Goal: Check status: Check status

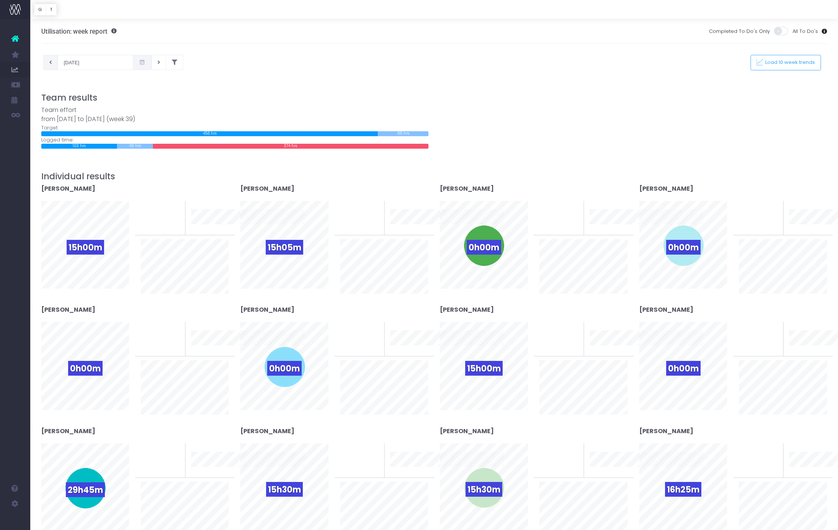
click at [53, 64] on button at bounding box center [50, 62] width 15 height 15
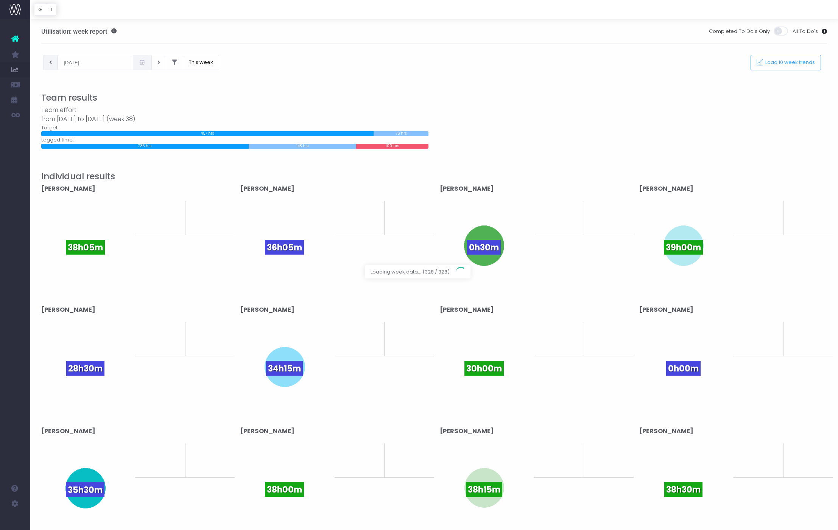
click at [53, 64] on div at bounding box center [419, 265] width 838 height 530
click at [53, 64] on button at bounding box center [50, 62] width 15 height 15
type input "[DATE]"
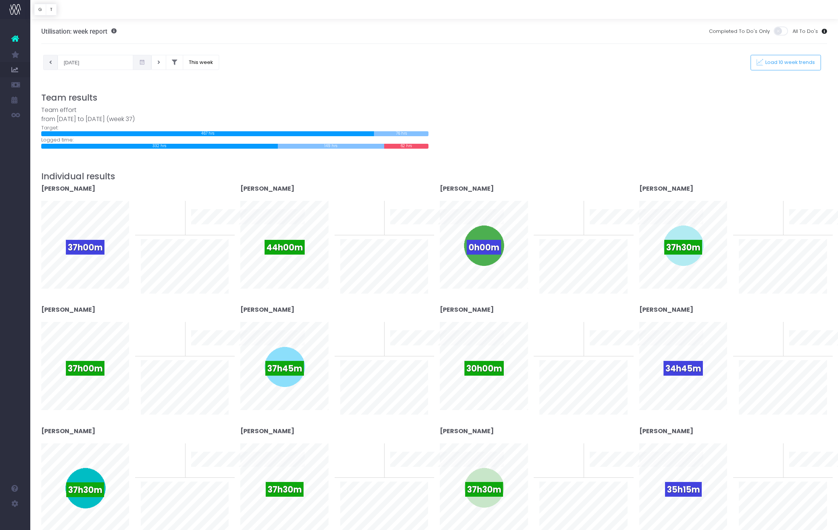
scroll to position [0, 0]
click at [53, 64] on button at bounding box center [50, 61] width 15 height 15
click at [51, 62] on icon at bounding box center [50, 62] width 3 height 0
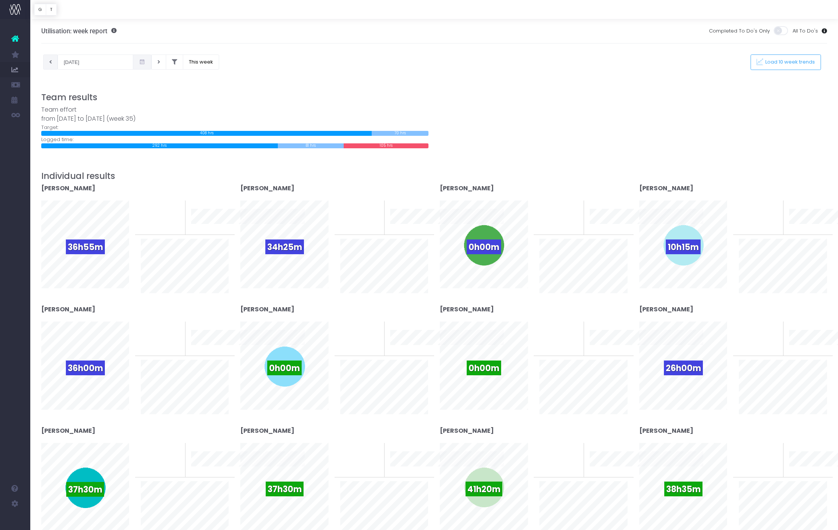
click at [51, 62] on icon at bounding box center [50, 62] width 3 height 0
type input "19-08-2025"
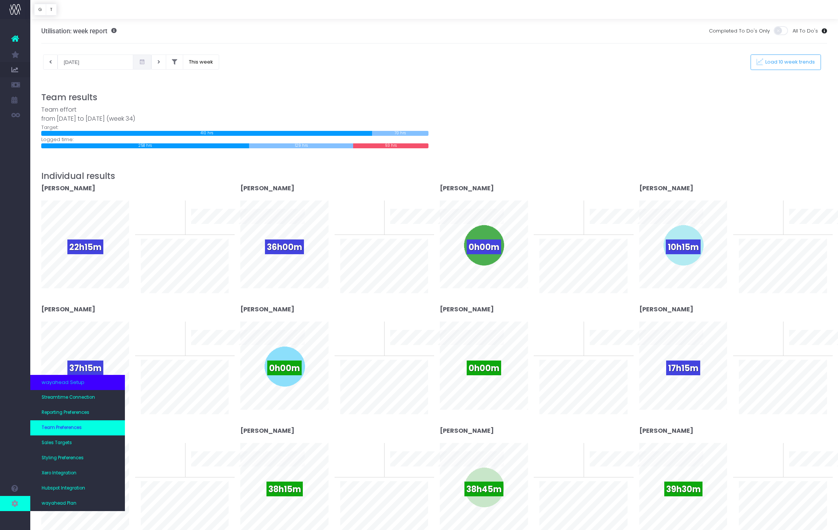
click at [70, 424] on link "Team Preferences" at bounding box center [77, 427] width 95 height 15
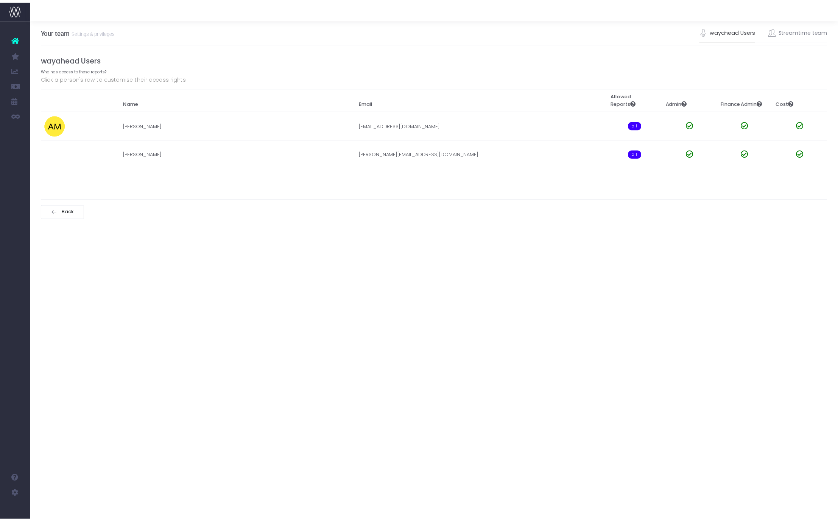
scroll to position [0, 0]
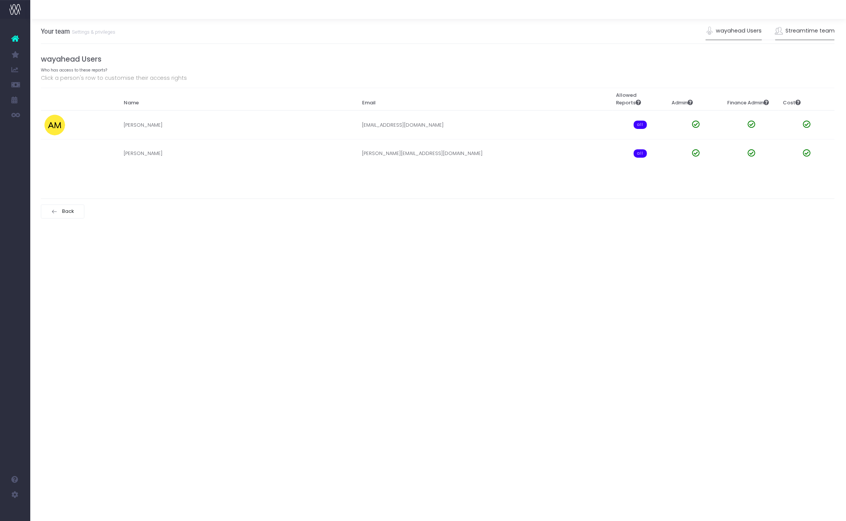
click at [818, 33] on link "Streamtime team" at bounding box center [805, 30] width 60 height 17
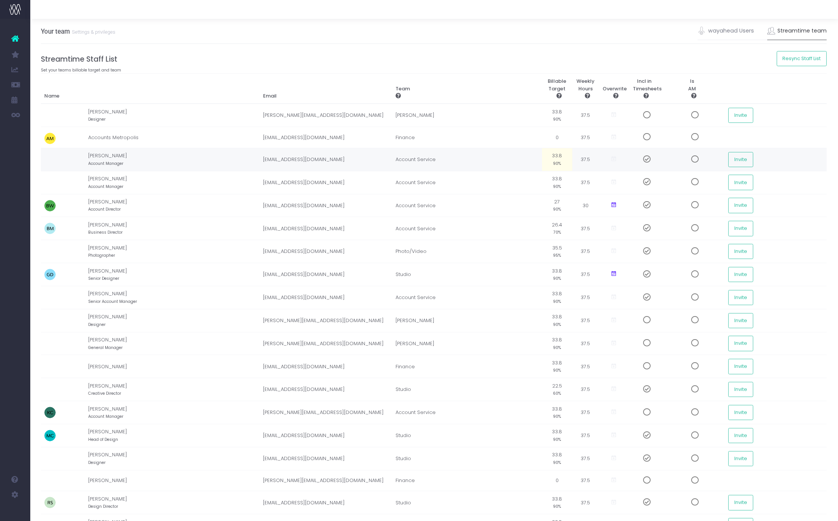
click at [639, 159] on span at bounding box center [643, 160] width 13 height 8
click at [42, 65] on link "Staff Utilisation" at bounding box center [35, 69] width 11 height 15
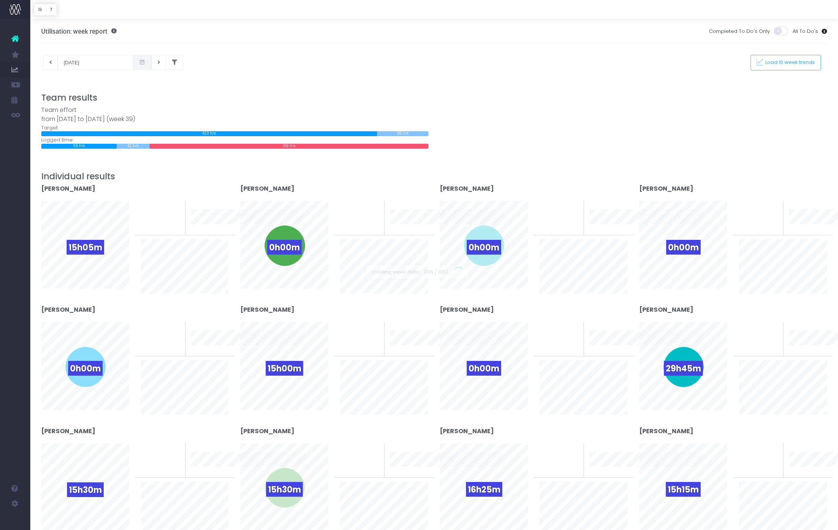
click at [51, 64] on div at bounding box center [419, 265] width 838 height 530
click at [51, 64] on button at bounding box center [50, 62] width 15 height 15
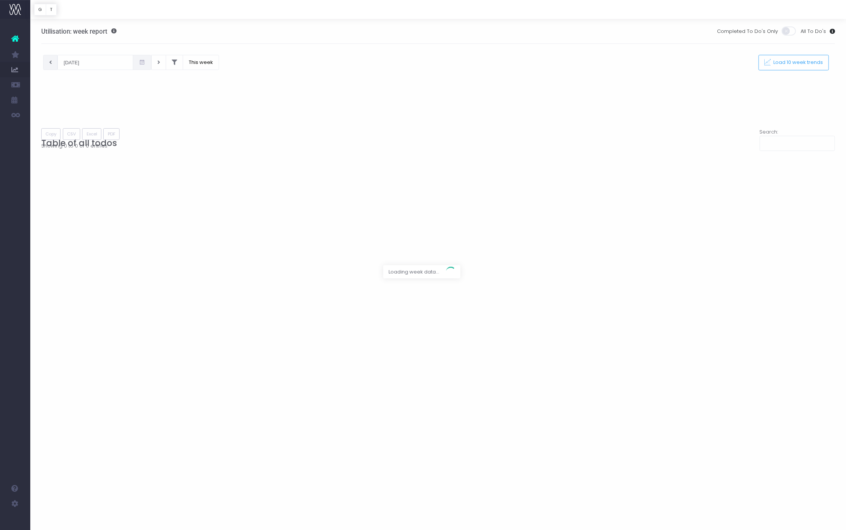
click at [51, 64] on div at bounding box center [423, 265] width 846 height 530
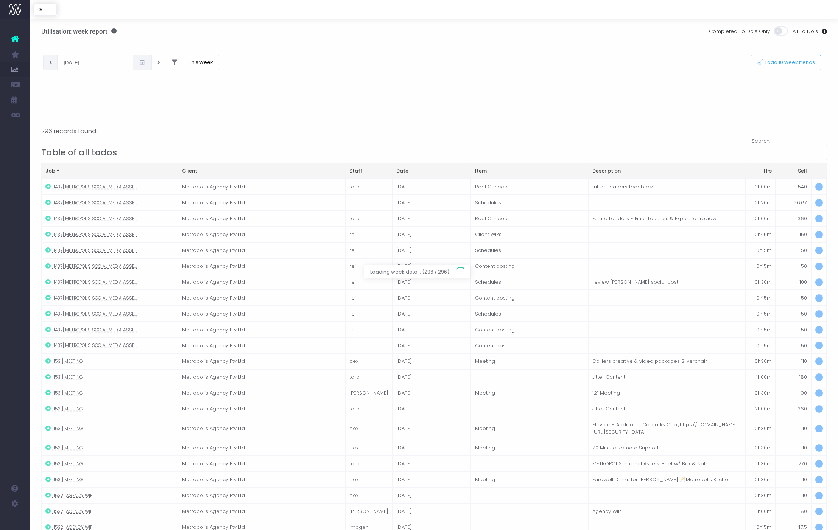
click at [51, 64] on div at bounding box center [419, 265] width 838 height 530
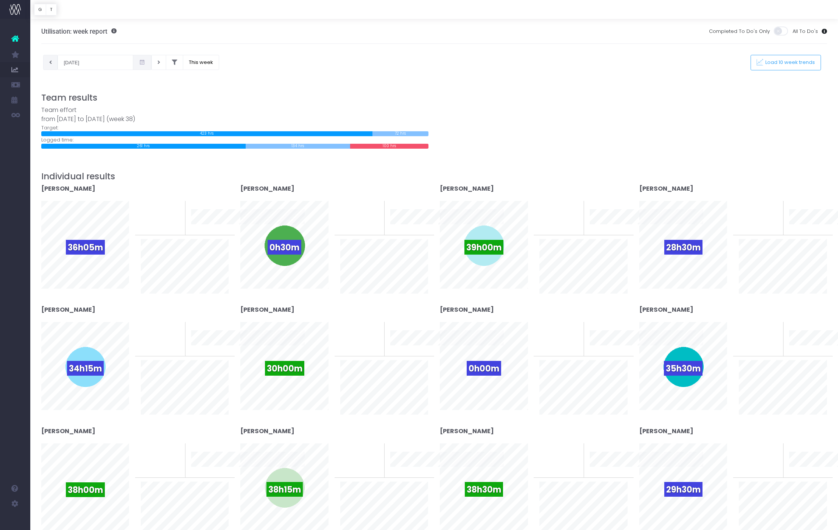
click at [51, 64] on button at bounding box center [50, 62] width 15 height 15
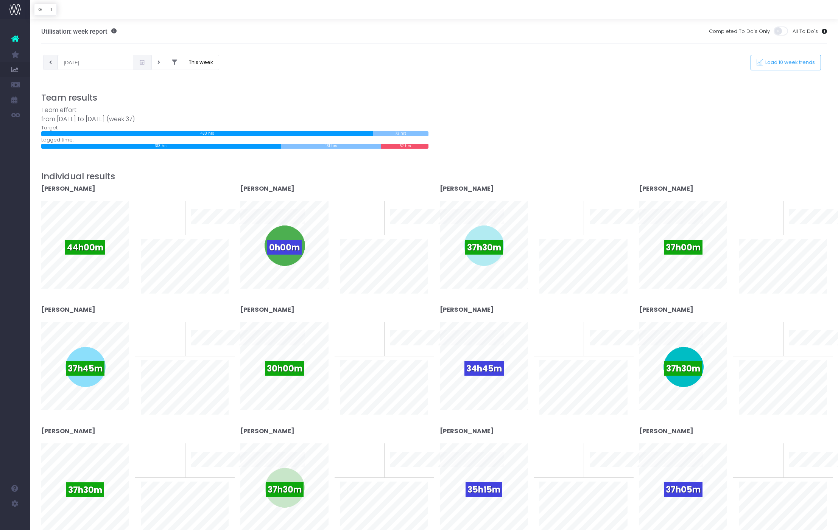
click at [51, 64] on button at bounding box center [50, 62] width 15 height 15
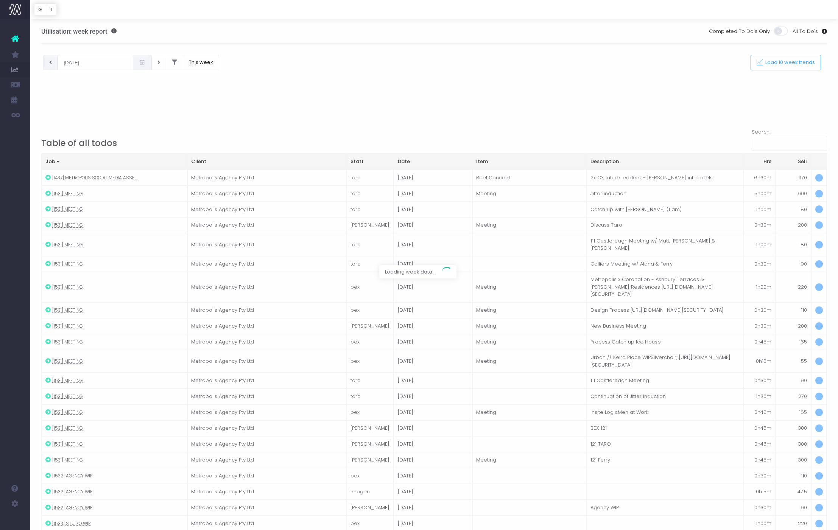
click at [51, 64] on div at bounding box center [419, 265] width 838 height 530
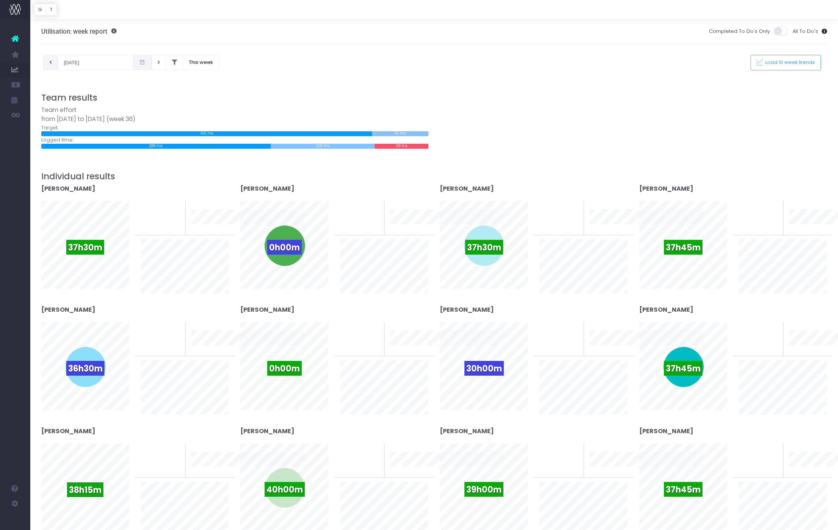
click at [53, 64] on button at bounding box center [50, 62] width 15 height 15
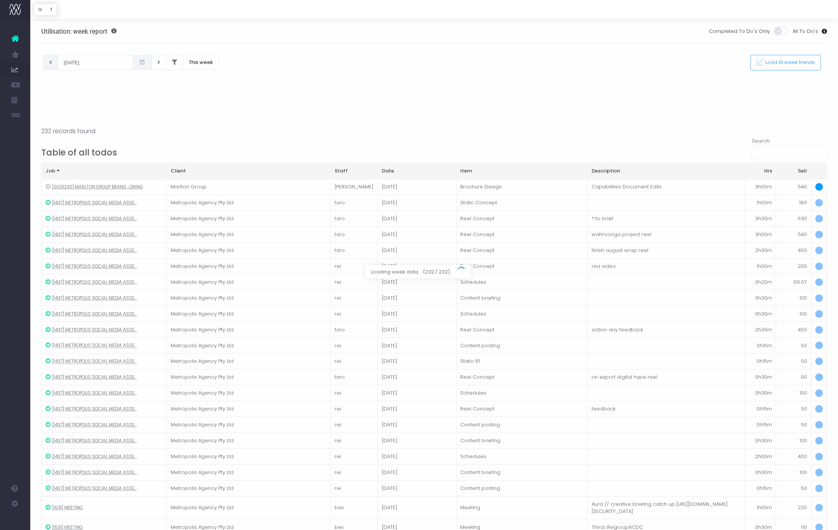
click at [53, 64] on div at bounding box center [419, 265] width 838 height 530
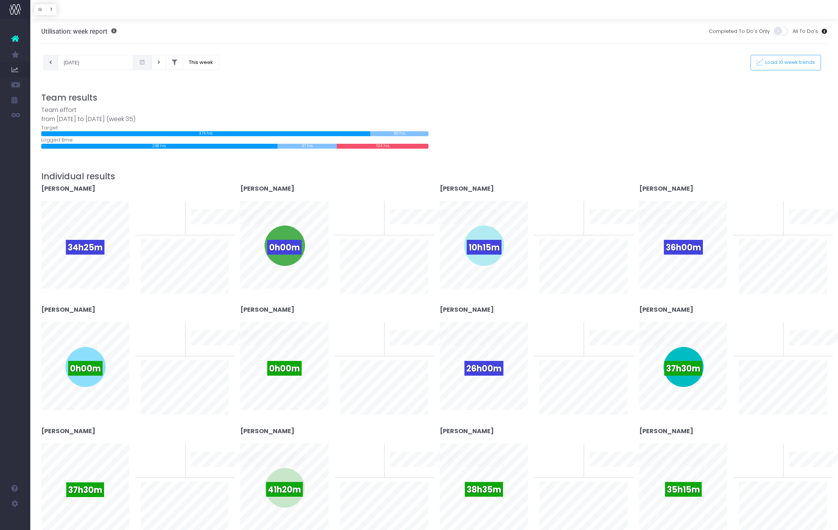
click at [53, 64] on button at bounding box center [50, 62] width 15 height 15
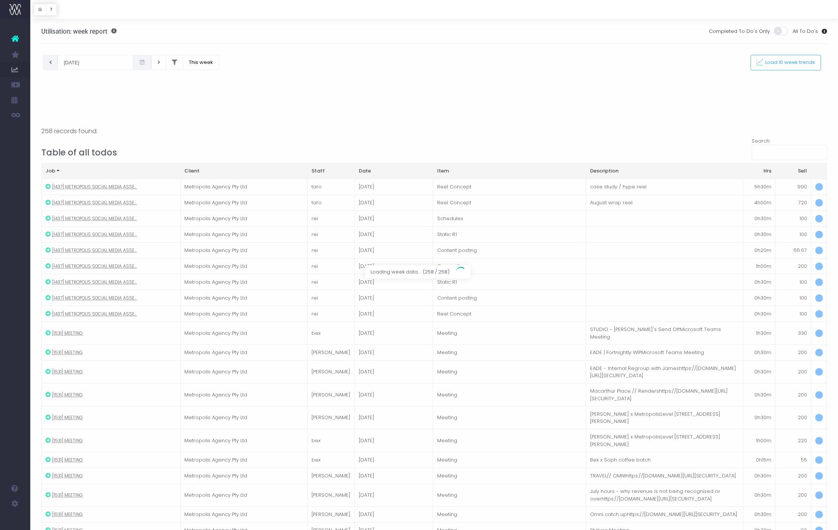
click at [53, 64] on div at bounding box center [419, 265] width 838 height 530
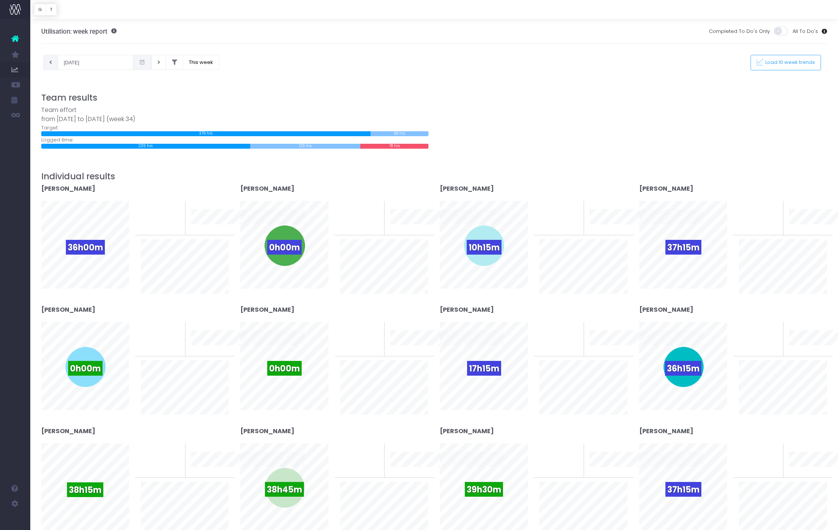
click at [53, 64] on button at bounding box center [50, 62] width 15 height 15
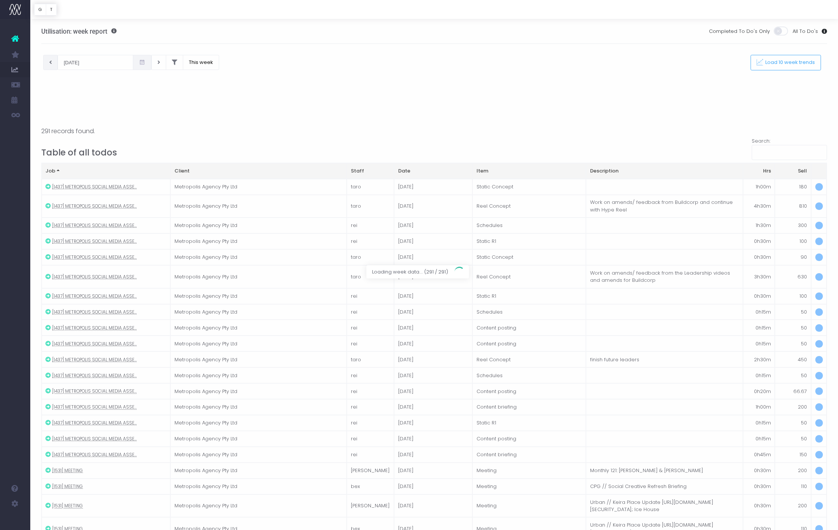
click at [53, 64] on div at bounding box center [419, 265] width 838 height 530
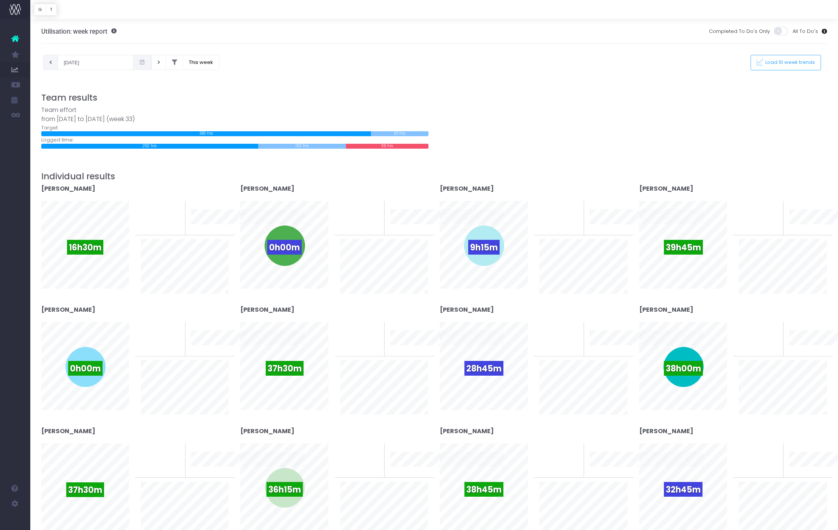
click at [50, 62] on icon at bounding box center [50, 62] width 3 height 0
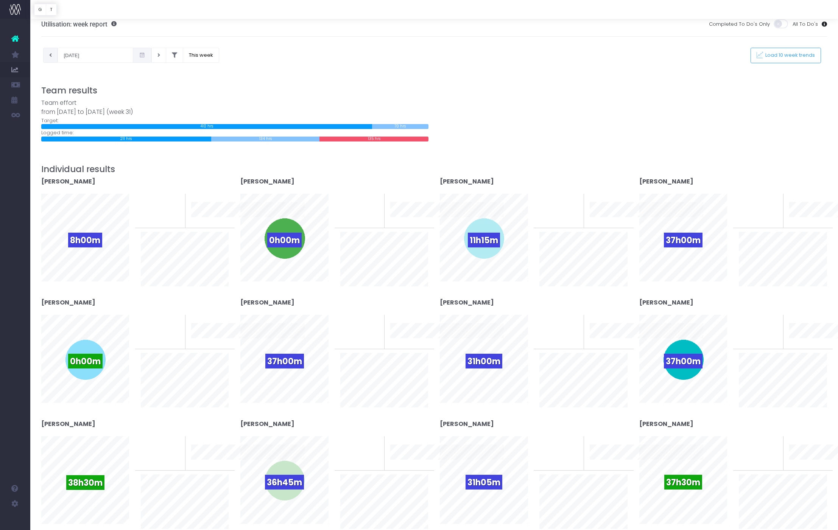
scroll to position [8, 0]
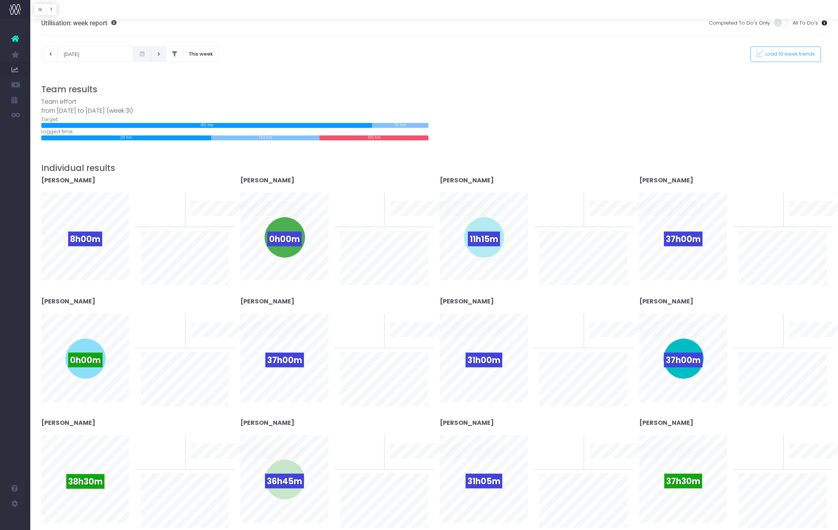
click at [157, 54] on icon at bounding box center [158, 54] width 3 height 0
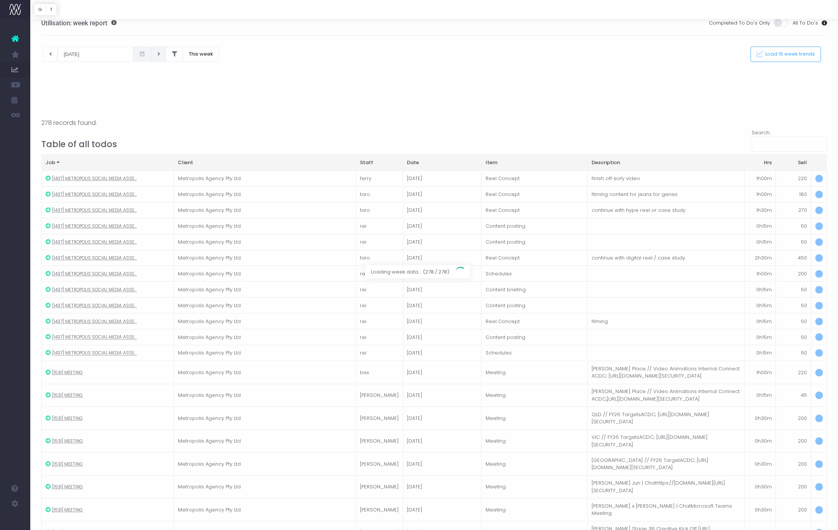
click at [50, 53] on div at bounding box center [419, 265] width 838 height 530
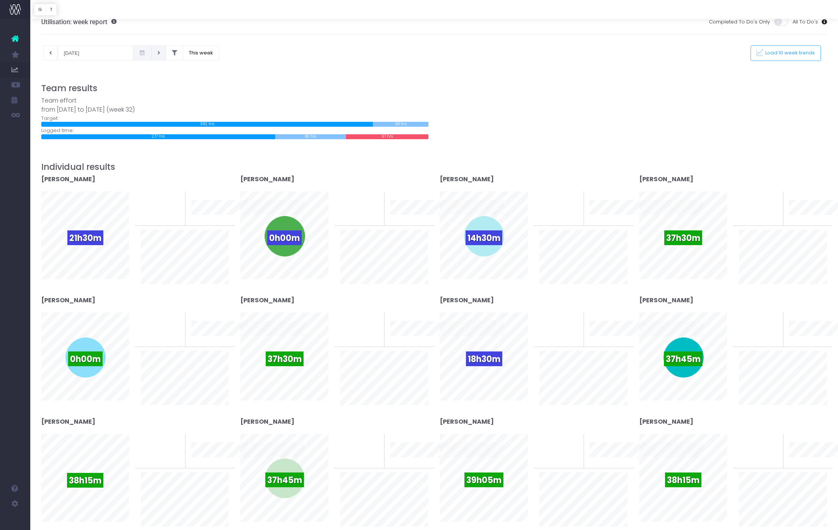
scroll to position [7, 0]
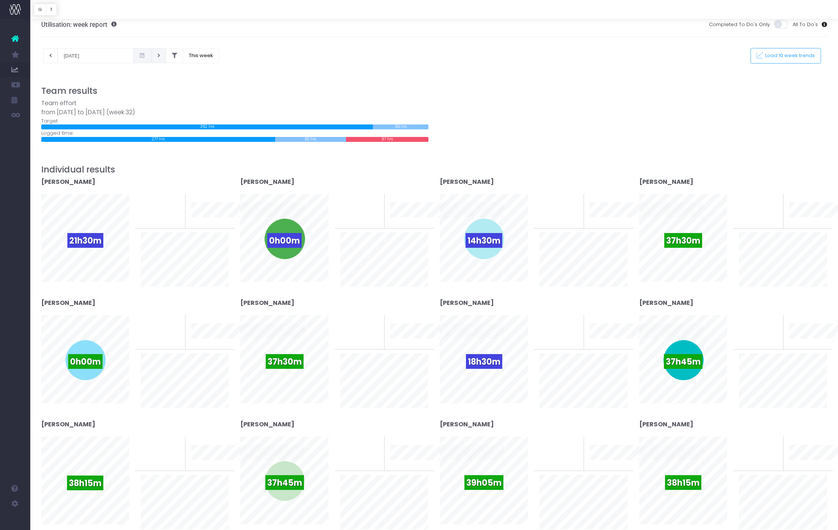
click at [157, 56] on icon at bounding box center [158, 56] width 3 height 0
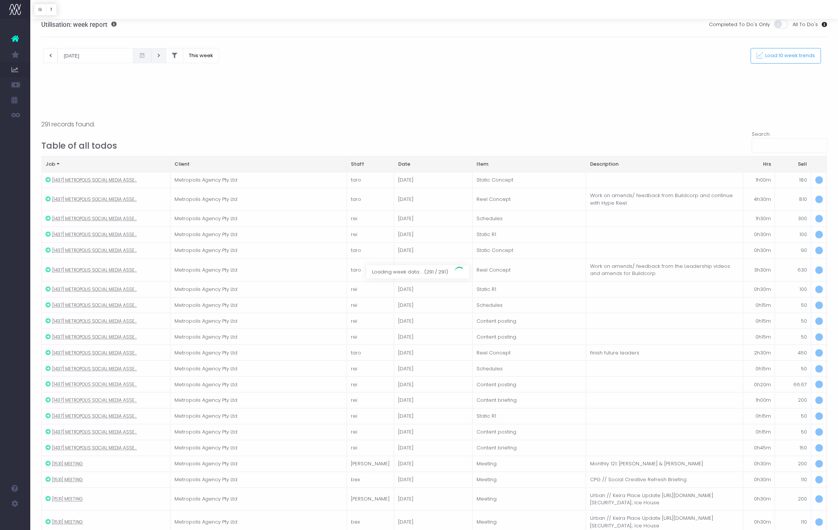
click at [48, 55] on div at bounding box center [419, 265] width 838 height 530
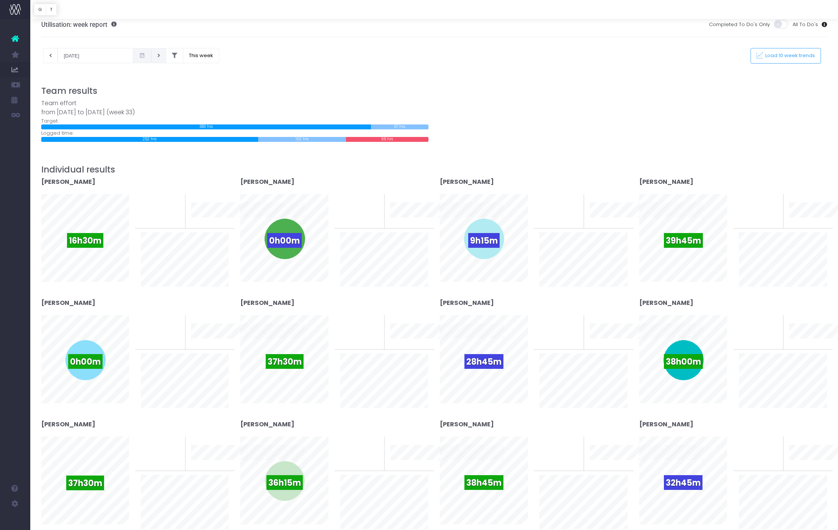
click at [157, 56] on icon at bounding box center [158, 56] width 3 height 0
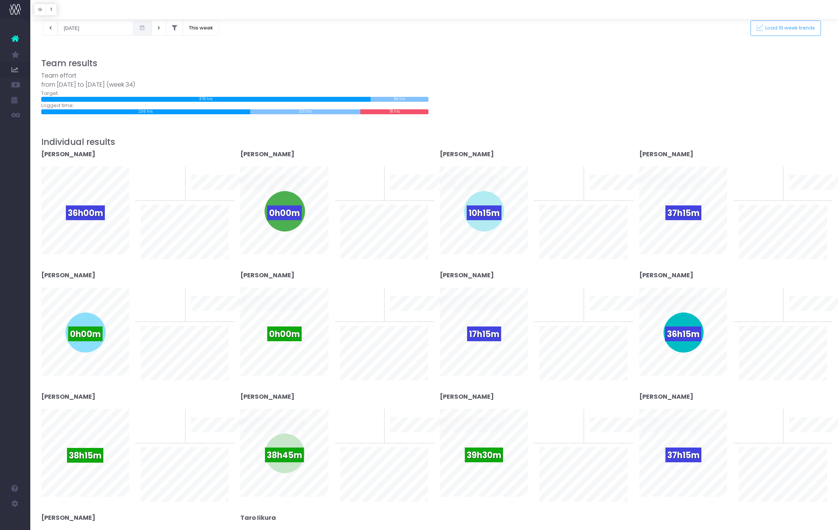
scroll to position [25, 0]
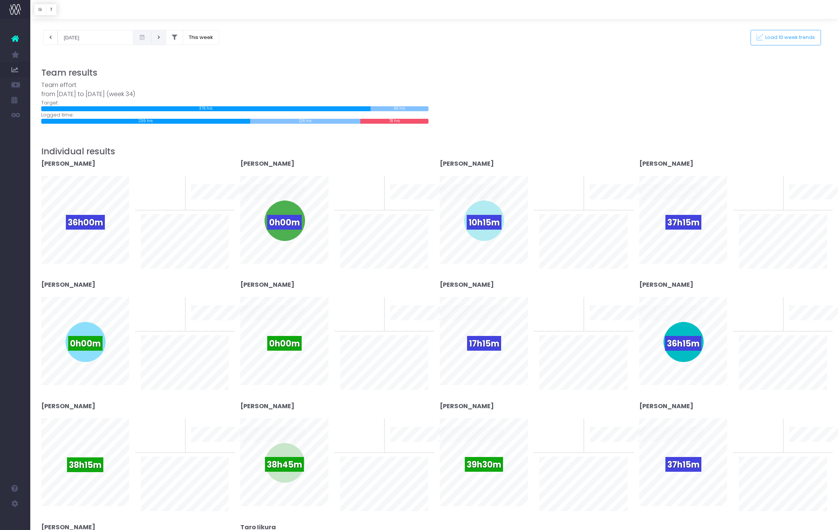
click at [157, 37] on icon at bounding box center [158, 37] width 3 height 0
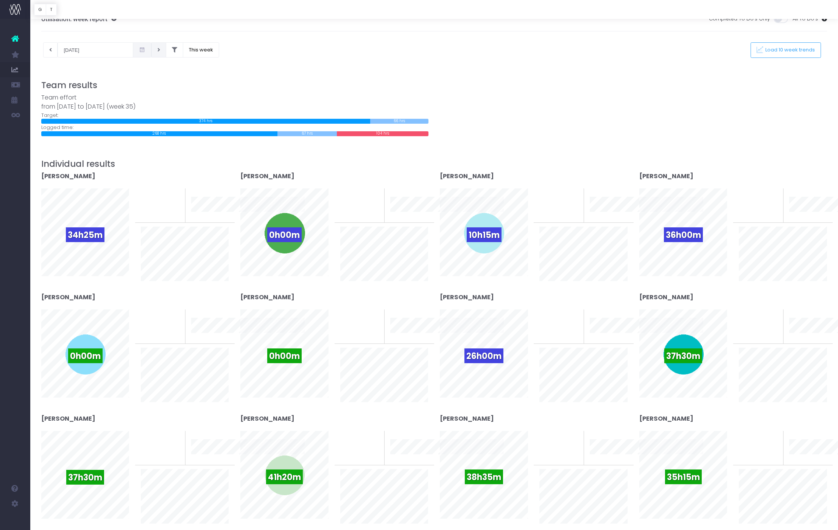
scroll to position [0, 0]
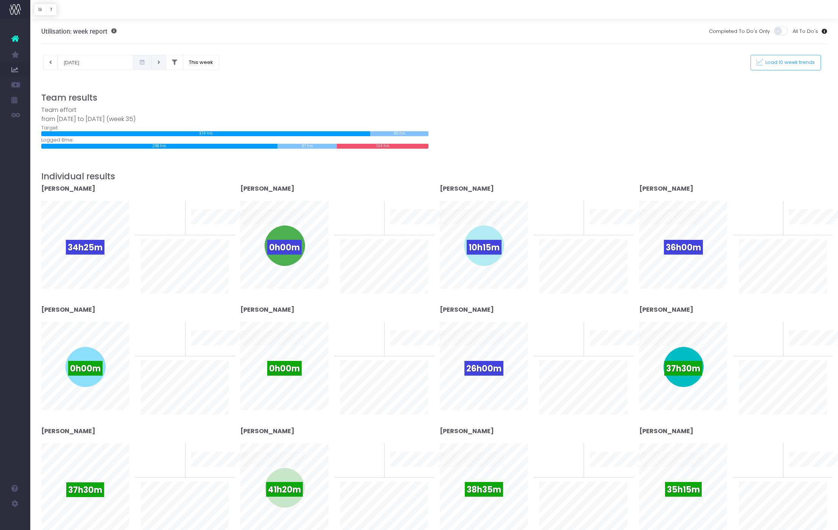
click at [157, 62] on icon at bounding box center [158, 62] width 3 height 0
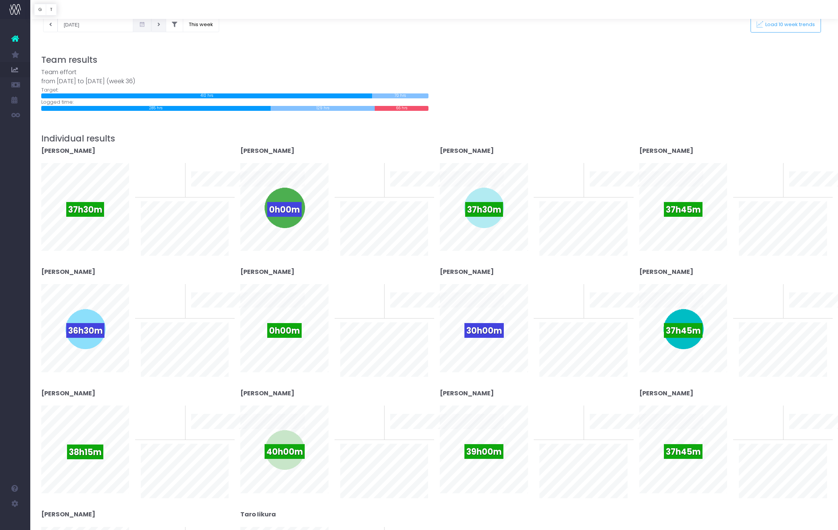
scroll to position [9, 0]
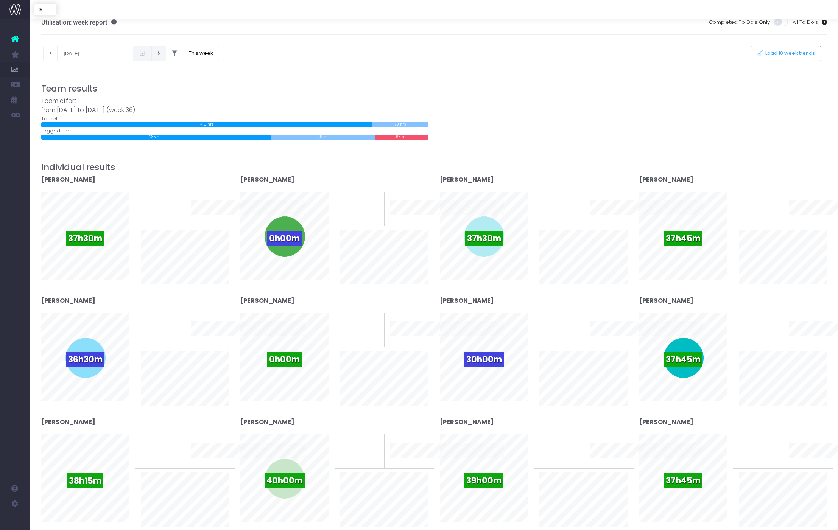
click at [151, 54] on button at bounding box center [158, 53] width 15 height 15
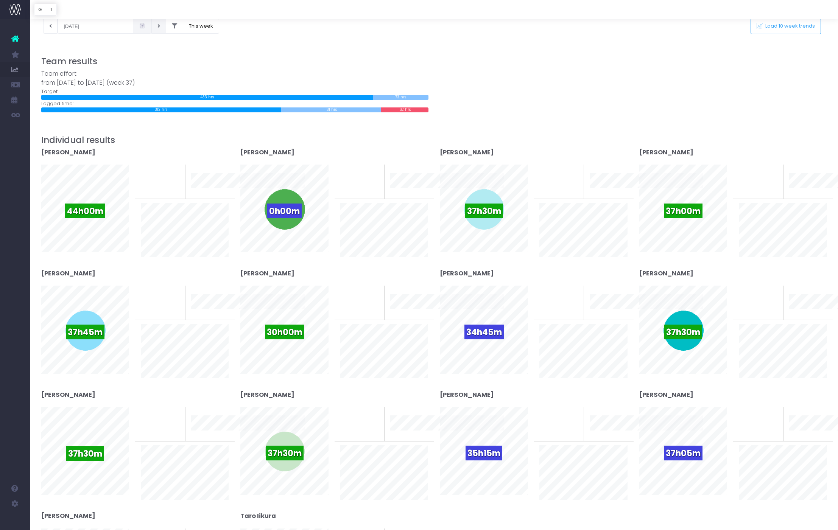
scroll to position [0, 0]
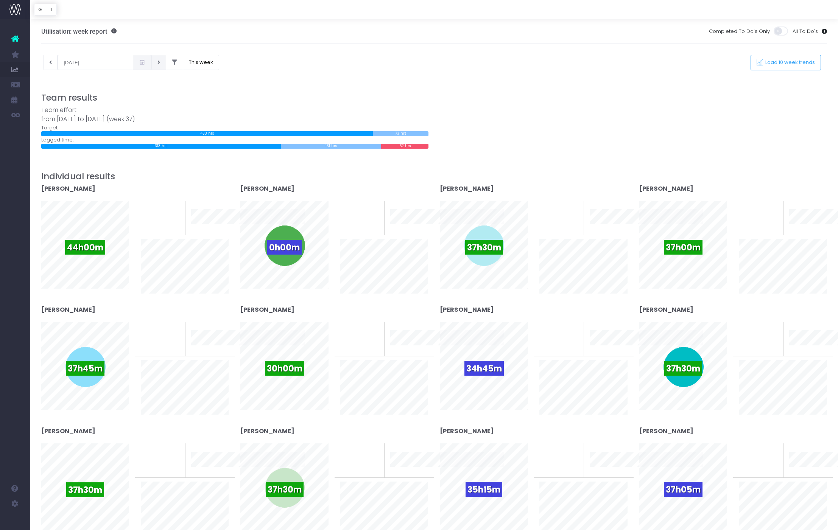
click at [157, 62] on icon at bounding box center [158, 62] width 3 height 0
type input "[DATE]"
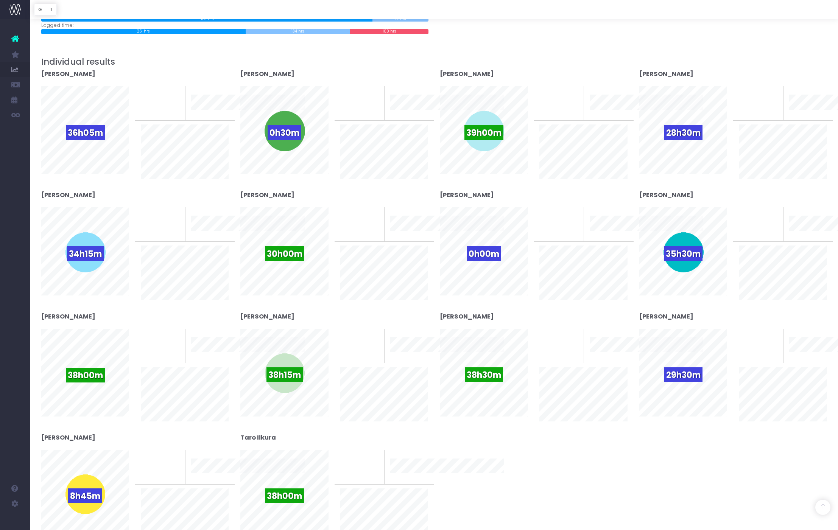
scroll to position [116, 0]
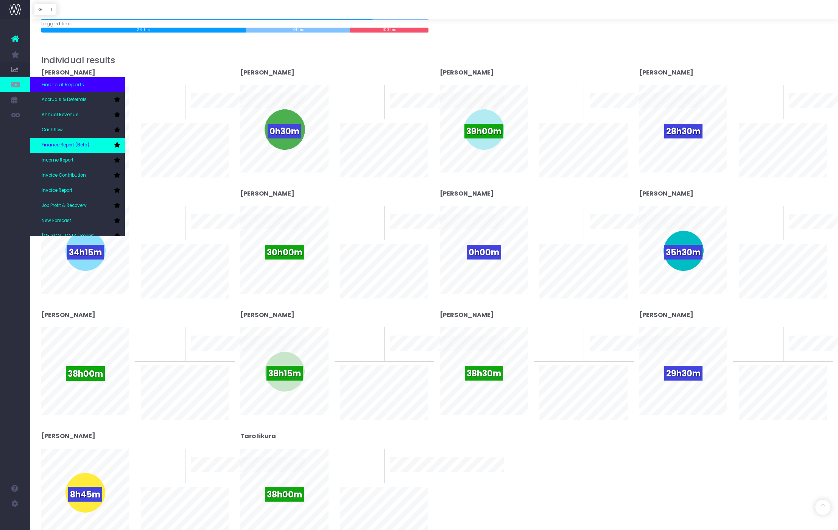
click at [86, 145] on span "Finance Report (Beta)" at bounding box center [66, 145] width 48 height 7
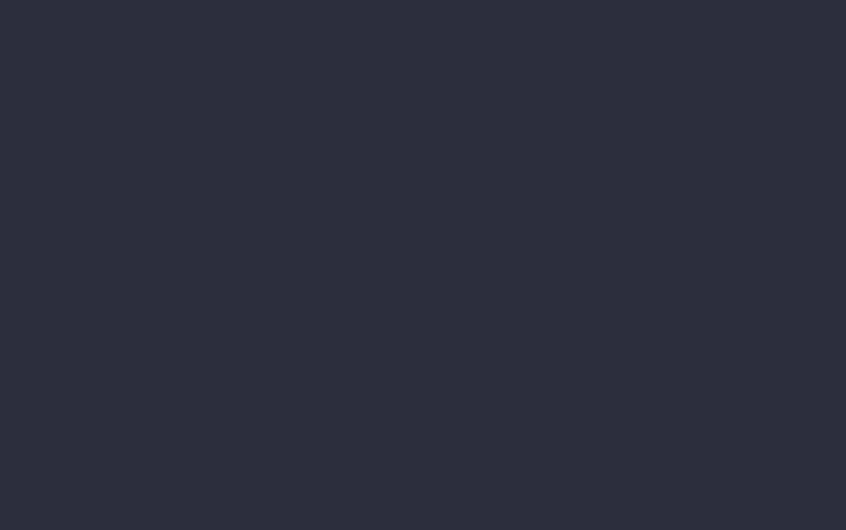
select select "finances"
select select "job"
select select "billing"
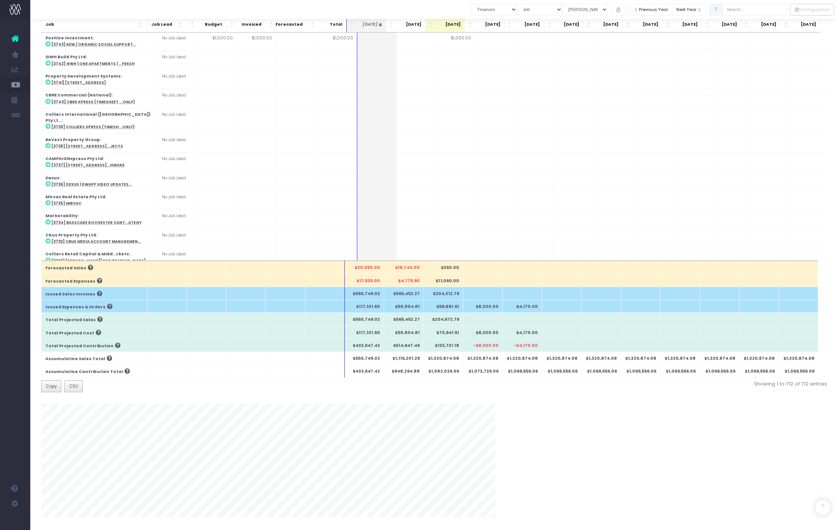
scroll to position [131, 0]
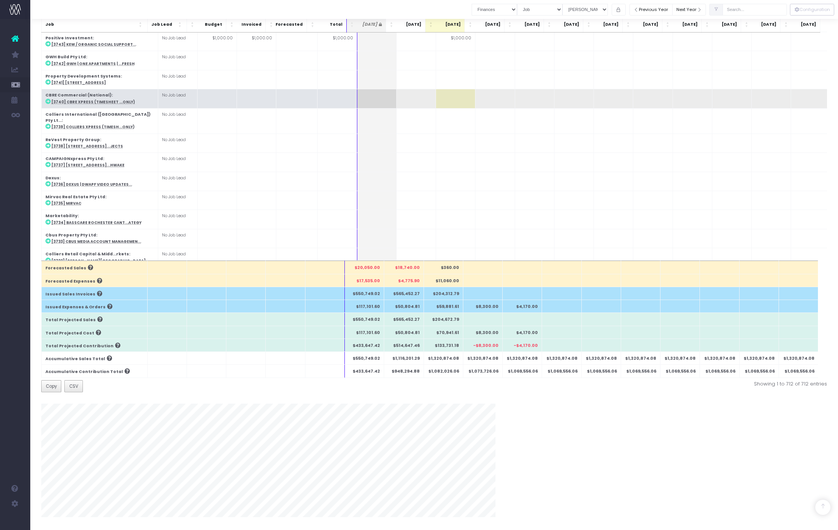
click at [60, 70] on span "Staff Utilisation" at bounding box center [53, 69] width 22 height 13
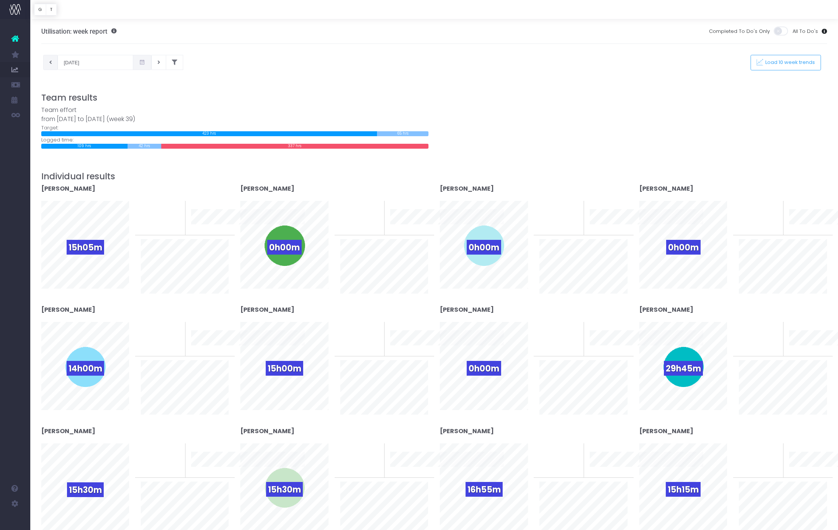
click at [52, 65] on button at bounding box center [50, 62] width 15 height 15
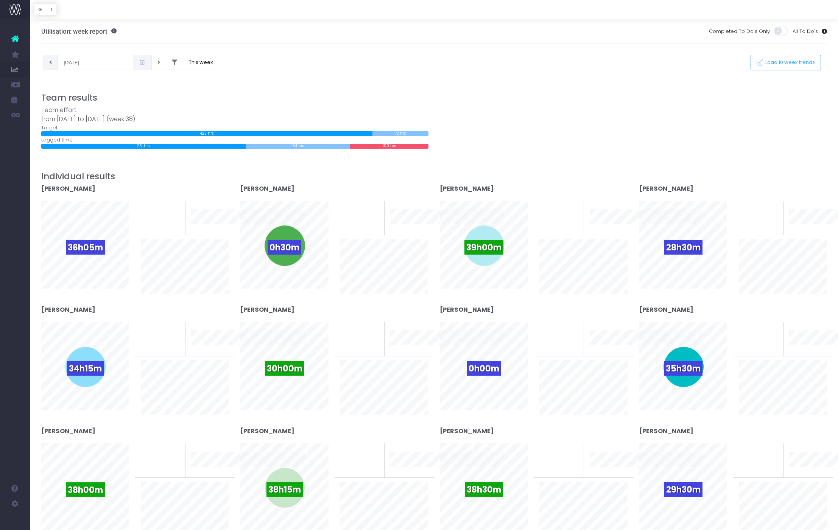
click at [53, 68] on button at bounding box center [50, 62] width 15 height 15
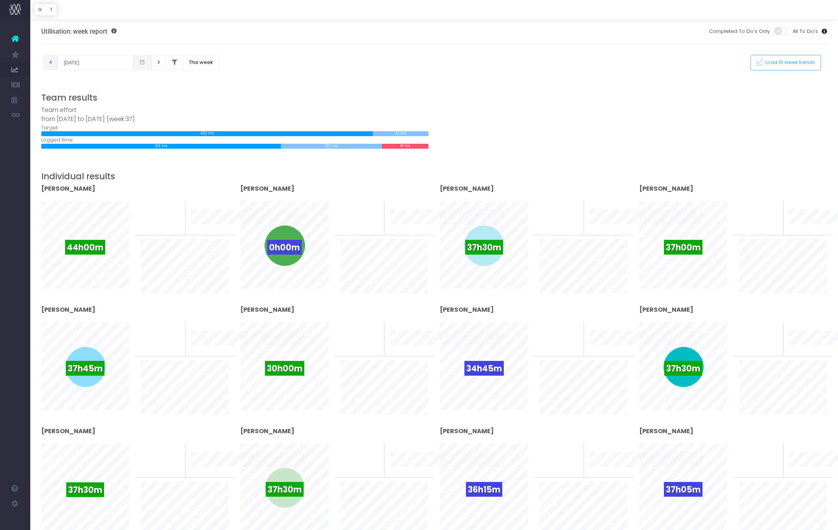
click at [50, 62] on icon at bounding box center [50, 62] width 3 height 0
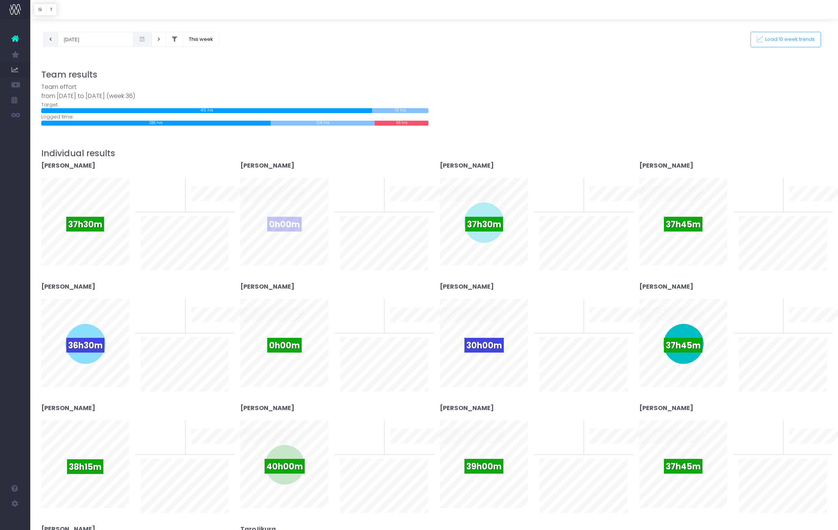
scroll to position [24, 0]
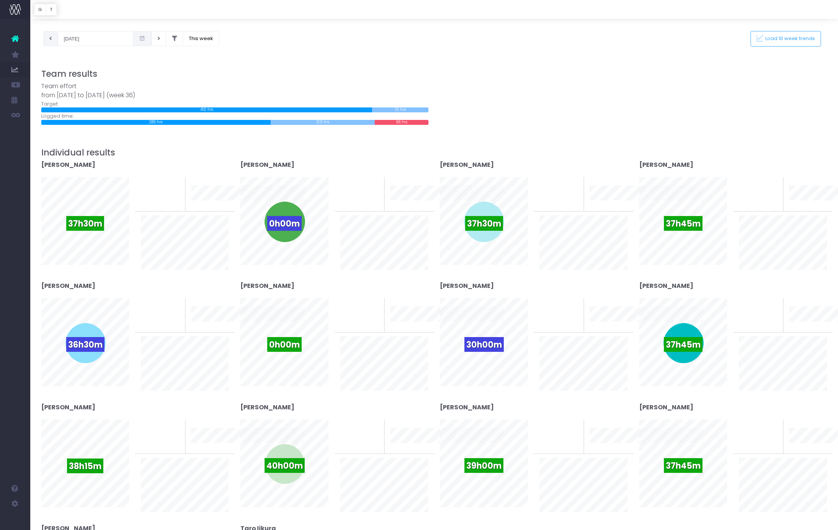
click at [50, 42] on button at bounding box center [50, 38] width 15 height 15
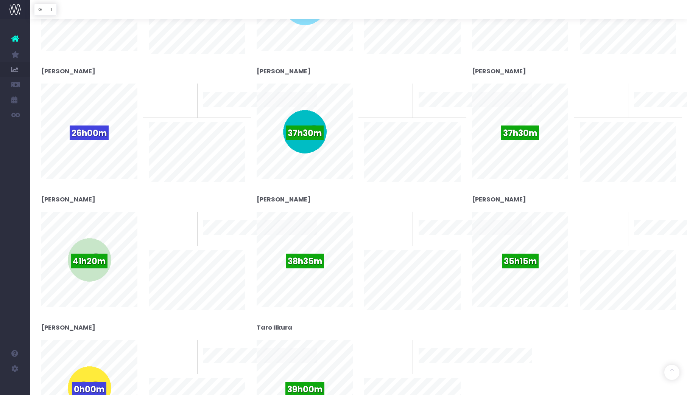
scroll to position [0, 0]
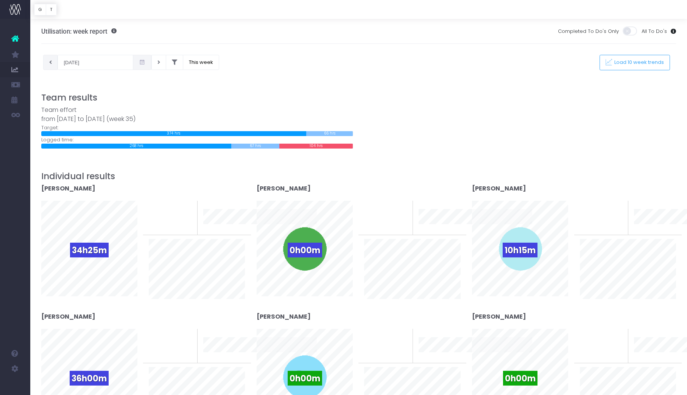
click at [52, 64] on button at bounding box center [50, 62] width 15 height 15
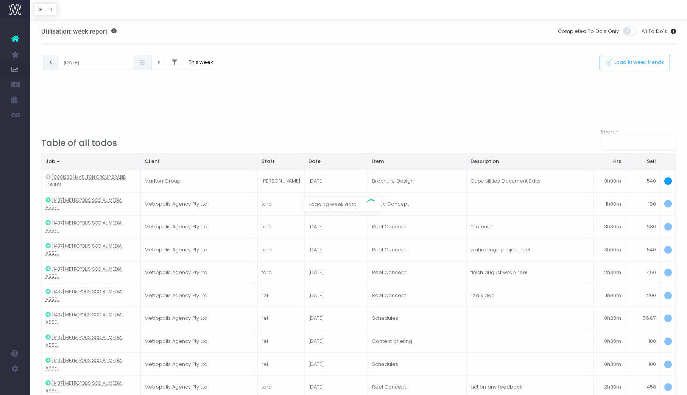
click at [52, 63] on div at bounding box center [343, 197] width 687 height 395
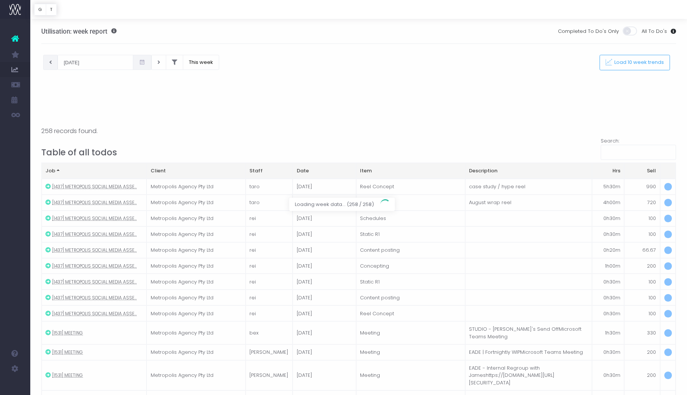
click at [52, 63] on div at bounding box center [343, 197] width 687 height 395
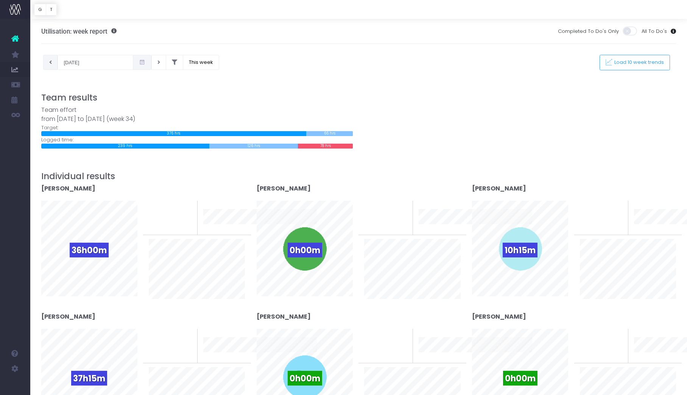
click at [53, 58] on button at bounding box center [50, 62] width 15 height 15
click at [51, 62] on icon at bounding box center [50, 62] width 3 height 0
type input "[DATE]"
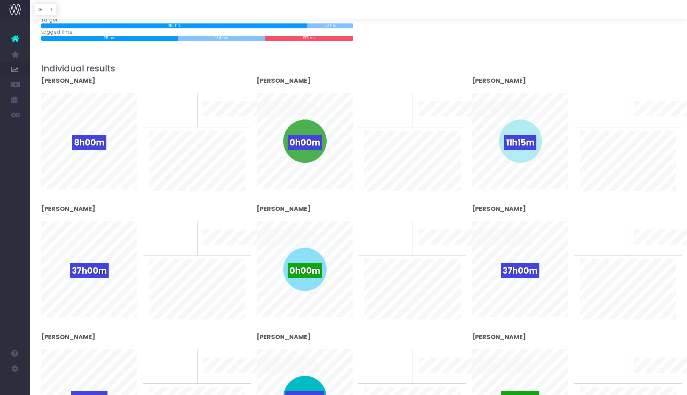
scroll to position [116, 0]
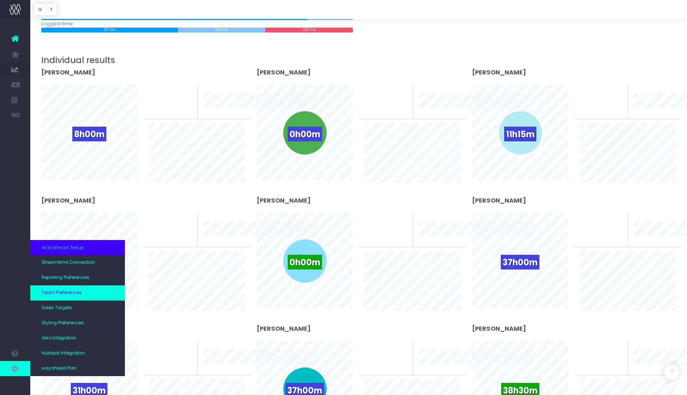
click at [84, 295] on link "Team Preferences" at bounding box center [77, 293] width 95 height 15
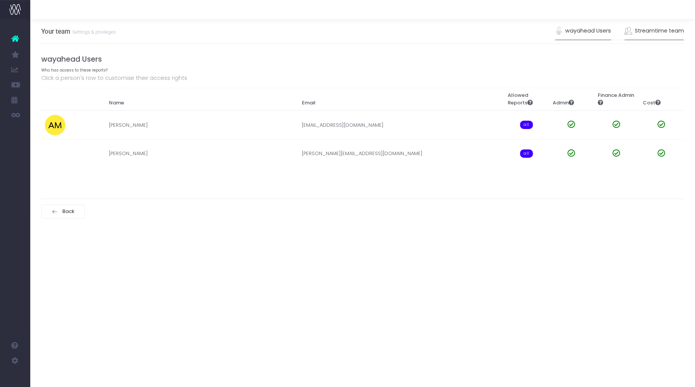
click at [667, 34] on link "Streamtime team" at bounding box center [655, 30] width 60 height 17
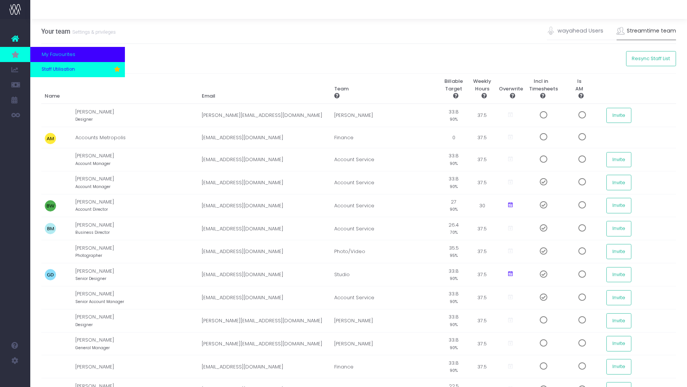
click at [54, 69] on span "Staff Utilisation" at bounding box center [58, 69] width 33 height 7
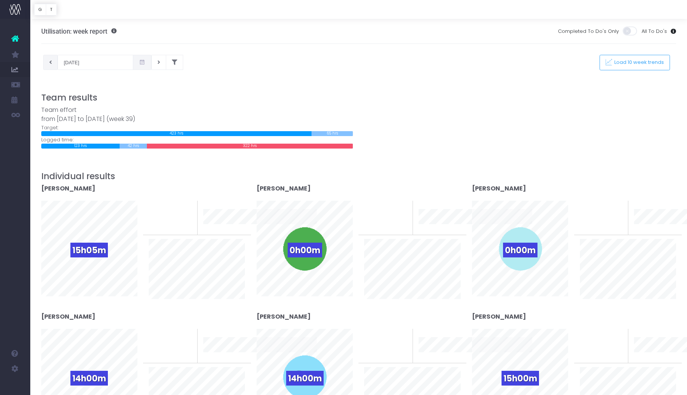
click at [53, 62] on button at bounding box center [50, 62] width 15 height 15
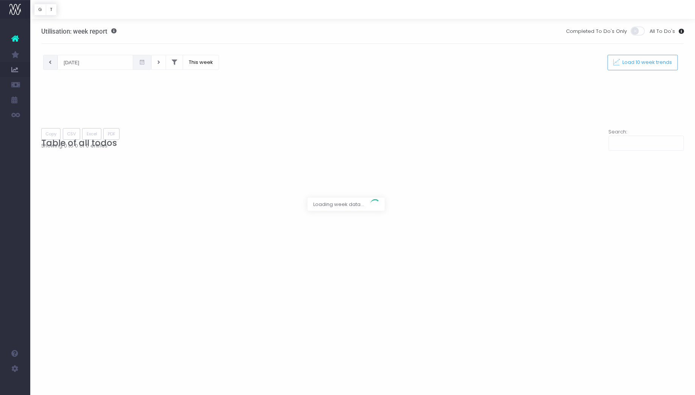
click at [53, 62] on div at bounding box center [347, 197] width 695 height 395
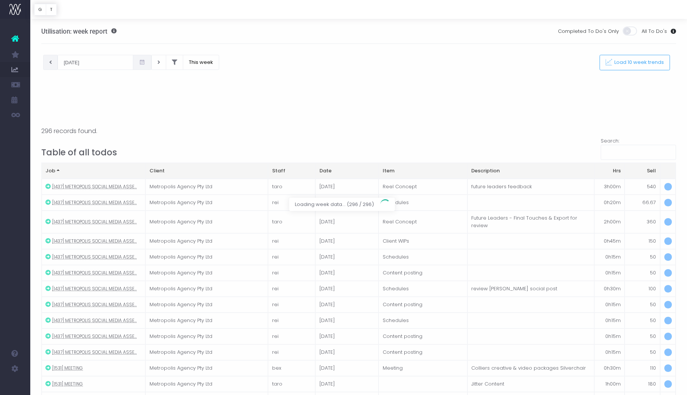
click at [53, 62] on div at bounding box center [343, 197] width 687 height 395
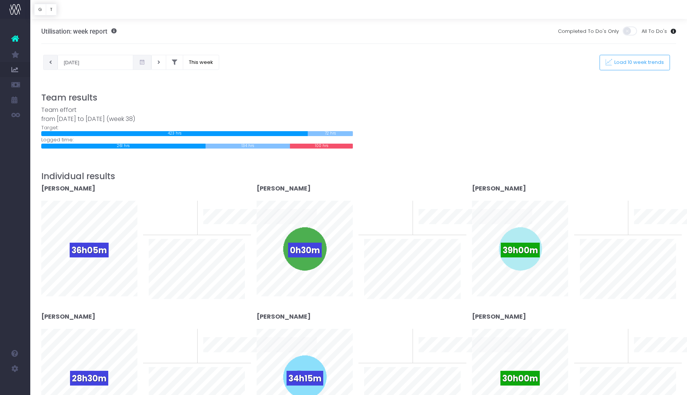
click at [53, 62] on button at bounding box center [50, 62] width 15 height 15
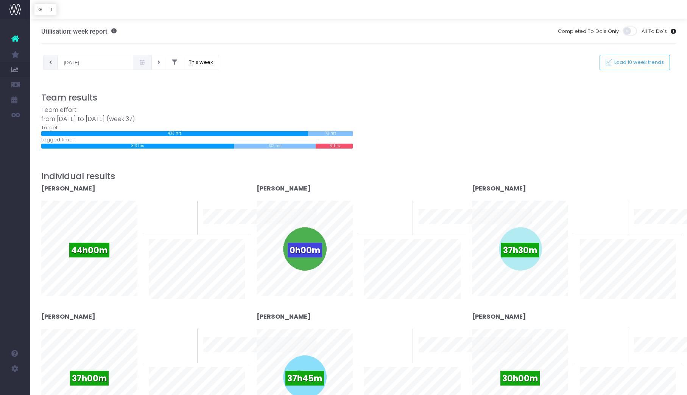
click at [53, 62] on button at bounding box center [50, 62] width 15 height 15
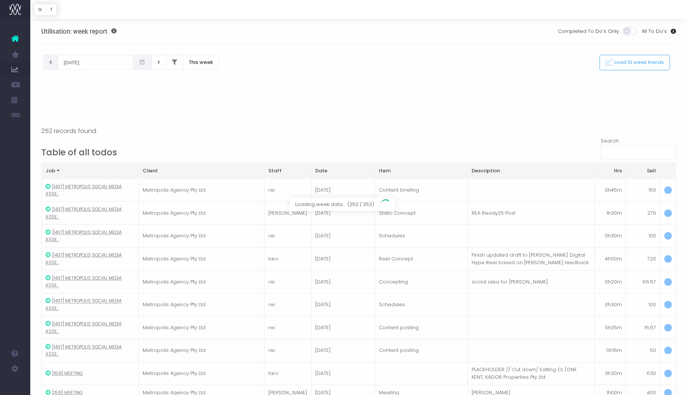
click at [53, 63] on div at bounding box center [343, 197] width 687 height 395
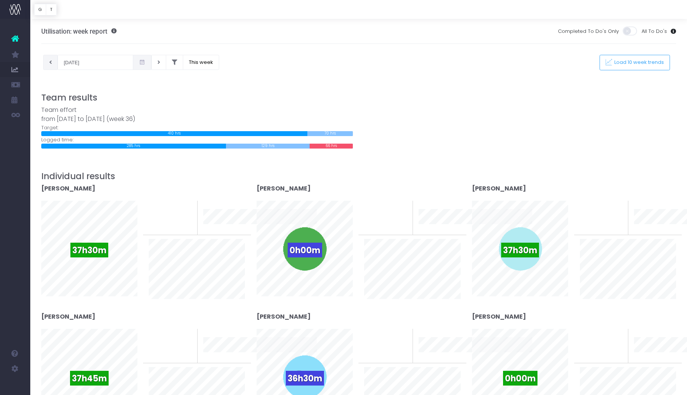
click at [53, 63] on button at bounding box center [50, 62] width 15 height 15
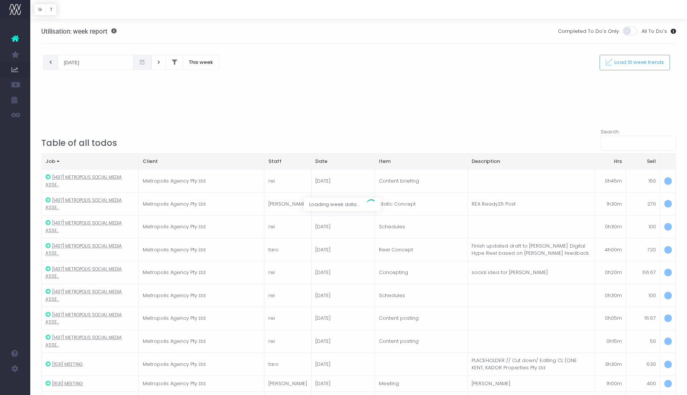
click at [53, 63] on div at bounding box center [343, 197] width 687 height 395
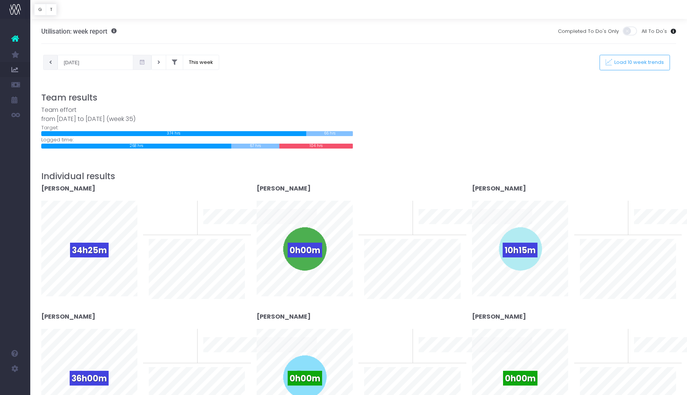
click at [52, 63] on button at bounding box center [50, 62] width 15 height 15
click at [151, 64] on button at bounding box center [158, 62] width 15 height 15
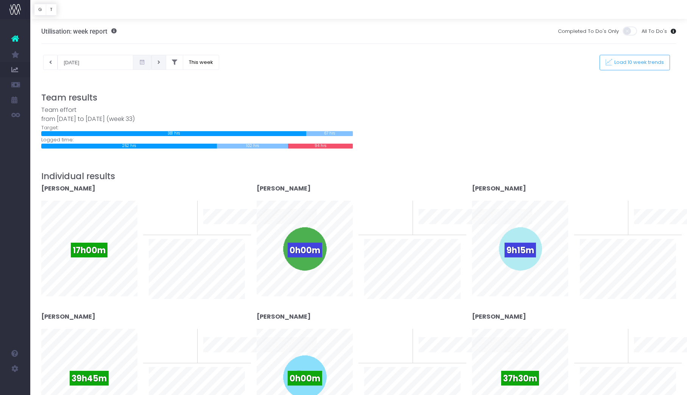
click at [151, 64] on button at bounding box center [158, 62] width 15 height 15
click at [151, 60] on button at bounding box center [158, 62] width 15 height 15
click at [151, 65] on button at bounding box center [158, 62] width 15 height 15
click at [157, 62] on icon at bounding box center [158, 62] width 3 height 0
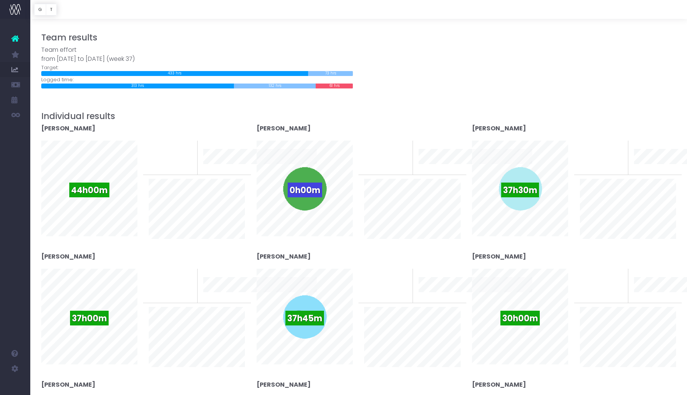
scroll to position [5, 0]
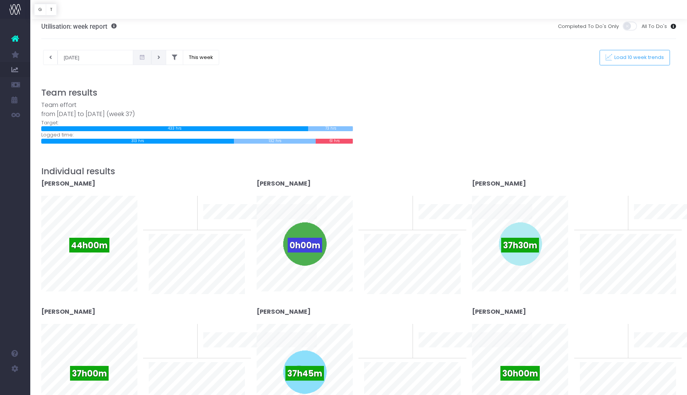
click at [151, 57] on button at bounding box center [158, 57] width 15 height 15
type input "[DATE]"
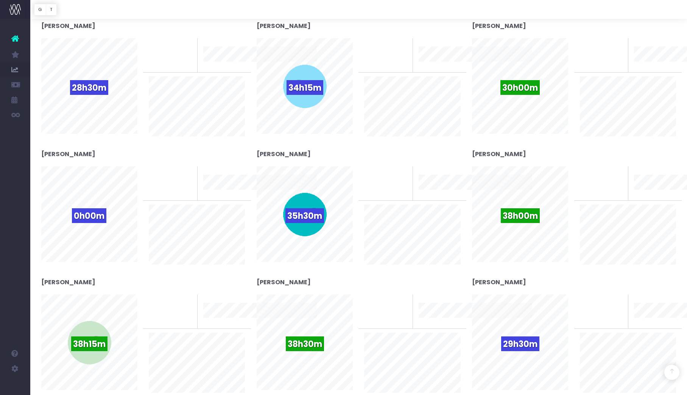
scroll to position [301, 0]
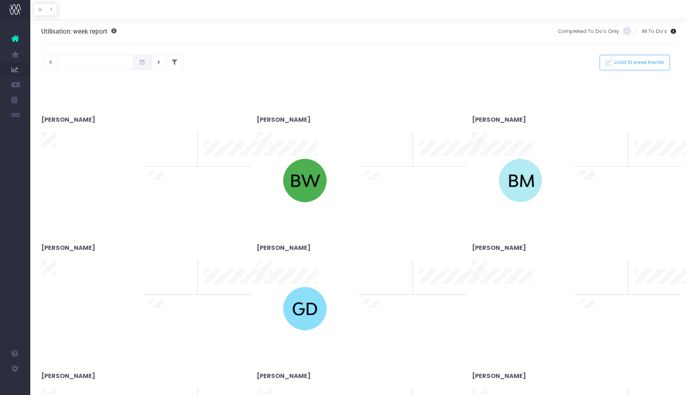
type input "[DATE]"
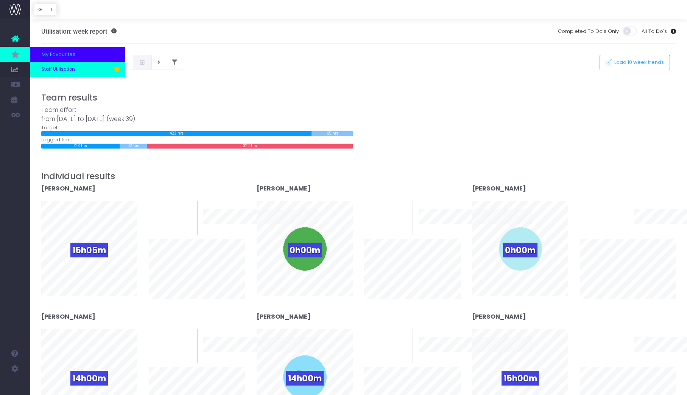
click at [71, 67] on span "Staff Utilisation" at bounding box center [58, 69] width 33 height 7
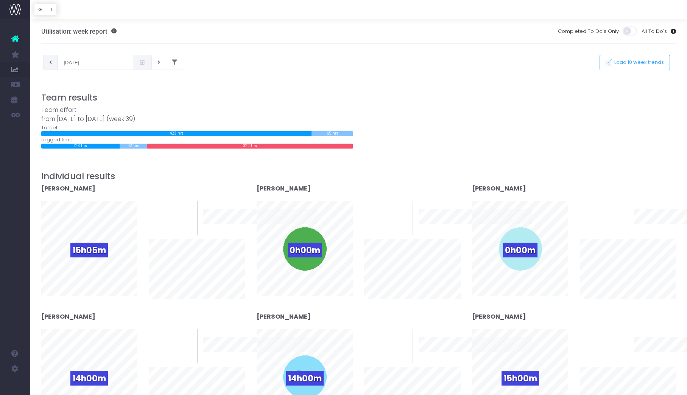
click at [52, 63] on button at bounding box center [50, 62] width 15 height 15
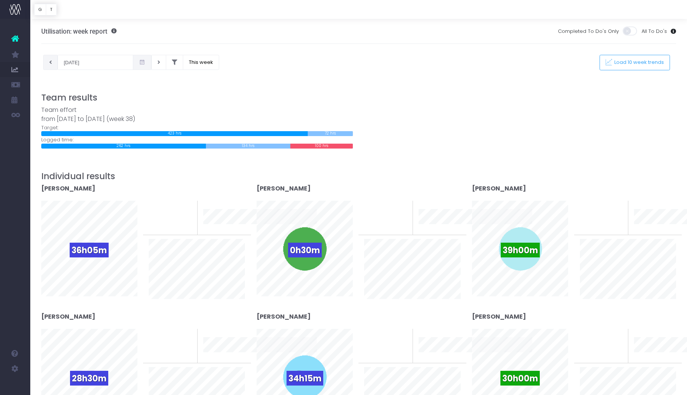
click at [48, 59] on button at bounding box center [50, 62] width 15 height 15
type input "[DATE]"
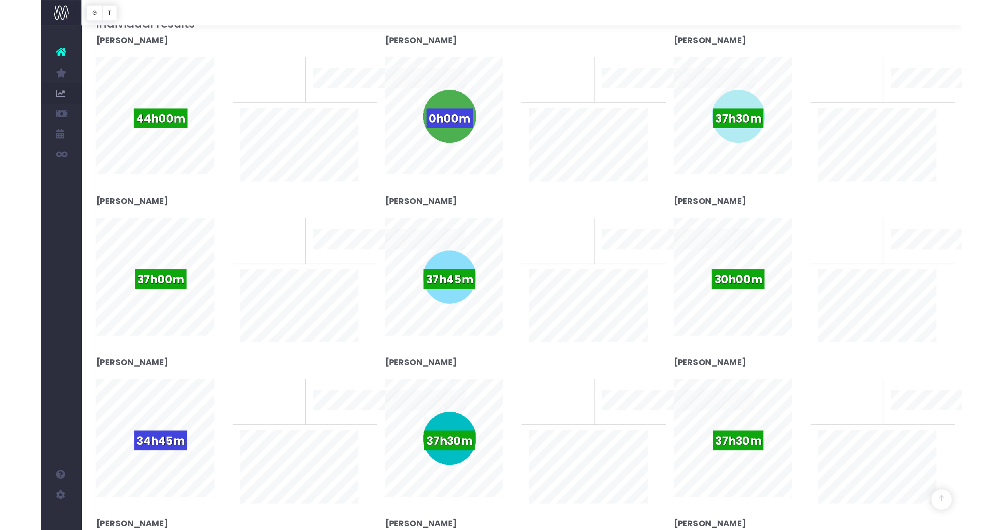
scroll to position [159, 0]
